Goal: Task Accomplishment & Management: Manage account settings

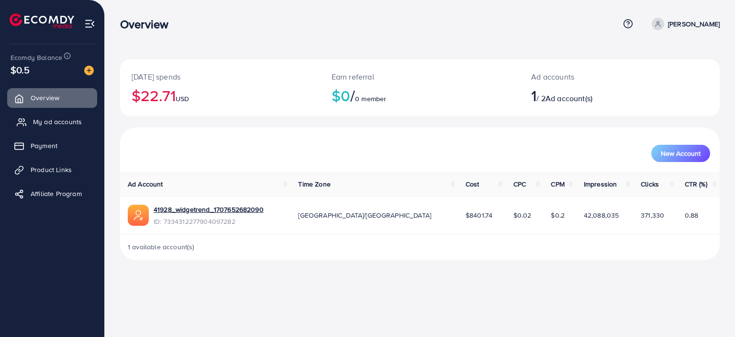
click at [59, 126] on span "My ad accounts" at bounding box center [57, 122] width 49 height 10
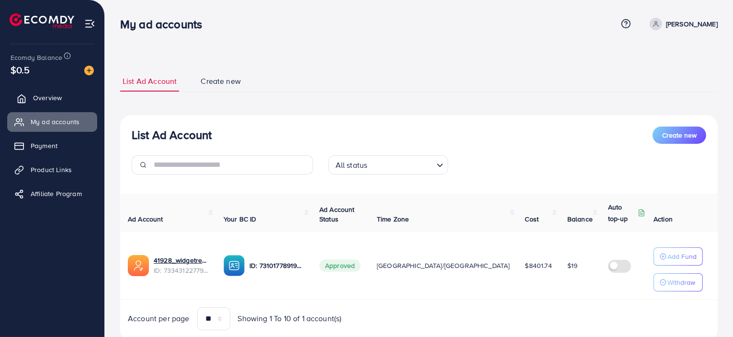
click at [37, 103] on link "Overview" at bounding box center [52, 97] width 90 height 19
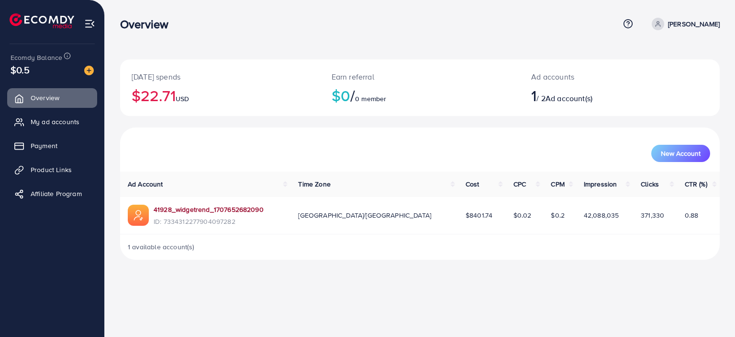
click at [220, 212] on link "41928_widgetrend_1707652682090" at bounding box center [209, 209] width 110 height 10
